Goal: Information Seeking & Learning: Understand process/instructions

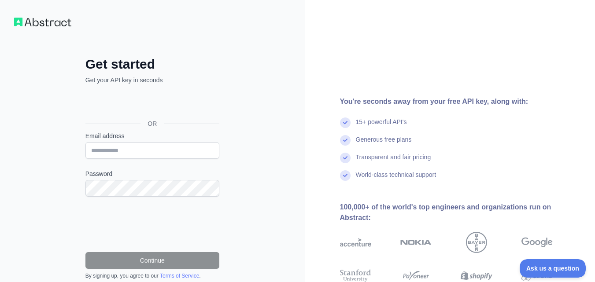
scroll to position [79, 0]
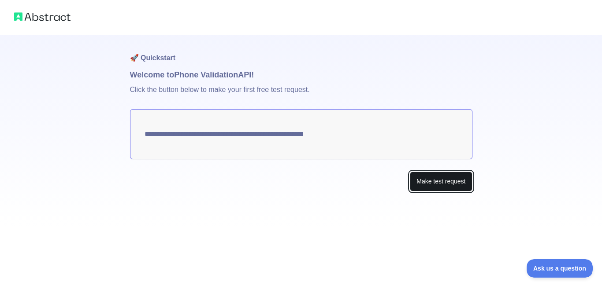
click at [431, 186] on button "Make test request" at bounding box center [441, 182] width 62 height 20
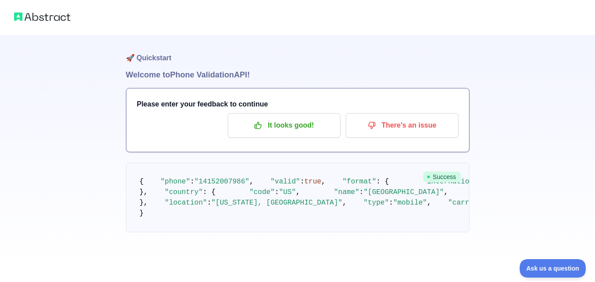
click at [39, 16] on img at bounding box center [42, 17] width 56 height 12
click at [19, 19] on img at bounding box center [42, 17] width 56 height 12
click at [317, 131] on p "It looks good!" at bounding box center [284, 125] width 100 height 15
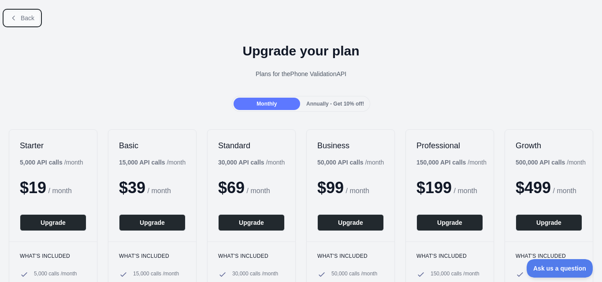
click at [27, 19] on span "Back" at bounding box center [28, 18] width 14 height 7
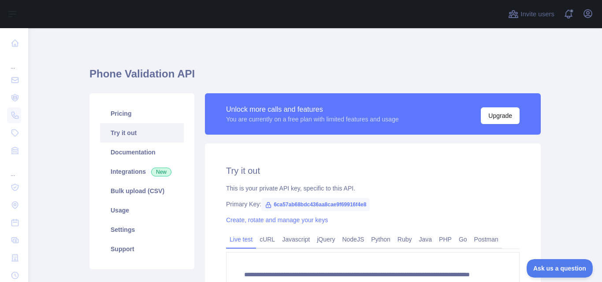
click at [286, 205] on span "6ca57ab68bdc436aa8cae9f69916f4e8" at bounding box center [315, 204] width 108 height 13
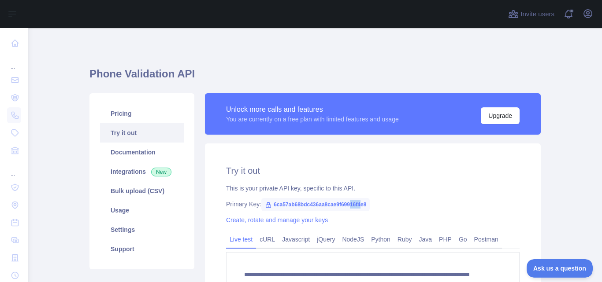
drag, startPoint x: 356, startPoint y: 205, endPoint x: 343, endPoint y: 204, distance: 13.7
click at [343, 204] on span "6ca57ab68bdc436aa8cae9f69916f4e8" at bounding box center [315, 204] width 108 height 13
click at [399, 181] on div "**********" at bounding box center [373, 249] width 336 height 210
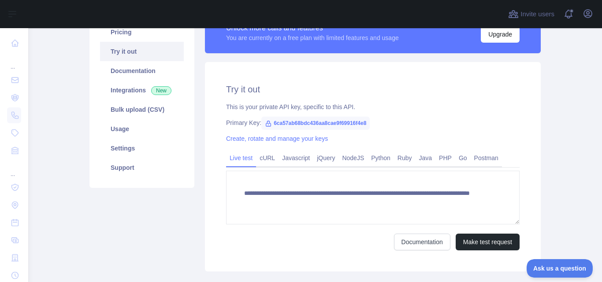
scroll to position [122, 0]
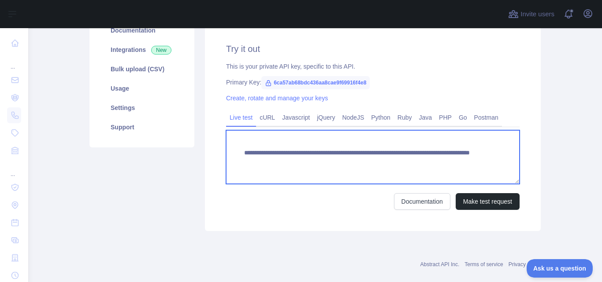
paste textarea "*****"
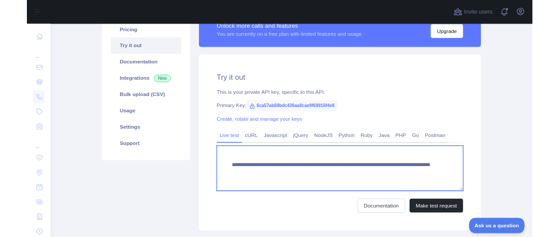
scroll to position [55, 0]
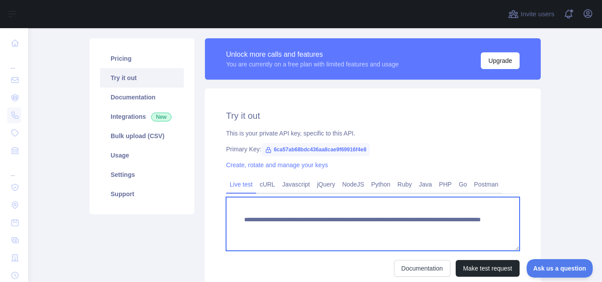
type textarea "**********"
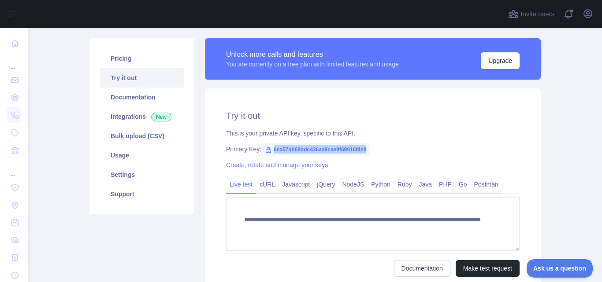
drag, startPoint x: 364, startPoint y: 147, endPoint x: 267, endPoint y: 151, distance: 96.6
click at [267, 151] on span "6ca57ab68bdc436aa8cae9f69916f4e8" at bounding box center [315, 149] width 108 height 13
copy span "6ca57ab68bdc436aa8cae9f69916f4e8"
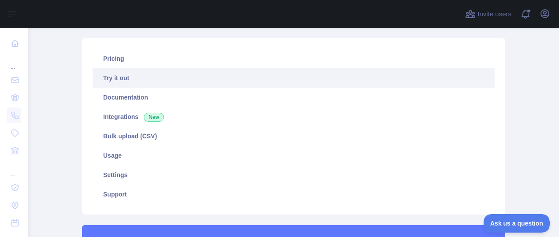
click at [61, 95] on main "**********" at bounding box center [293, 132] width 531 height 209
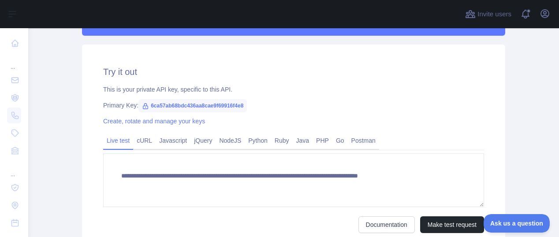
scroll to position [341, 0]
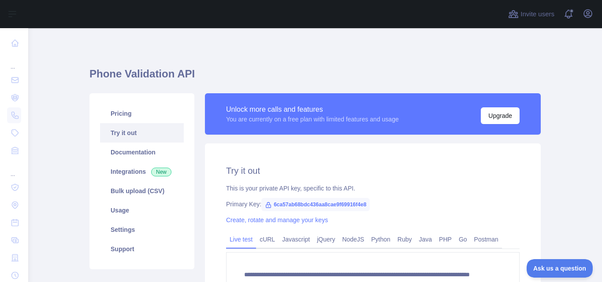
scroll to position [50, 0]
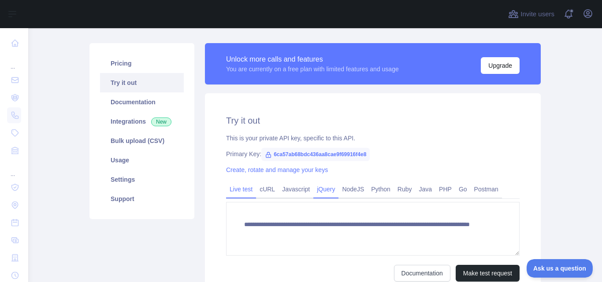
click at [322, 190] on link "jQuery" at bounding box center [325, 189] width 25 height 14
click at [379, 191] on link "Python" at bounding box center [380, 189] width 26 height 14
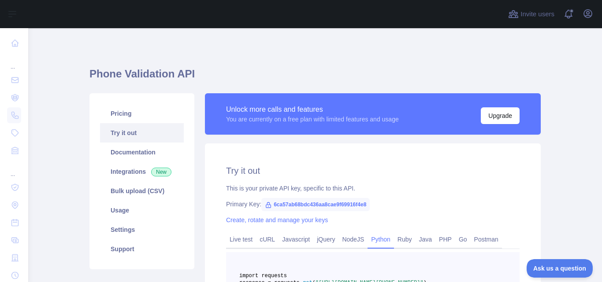
scroll to position [156, 0]
